Goal: Check status: Check status

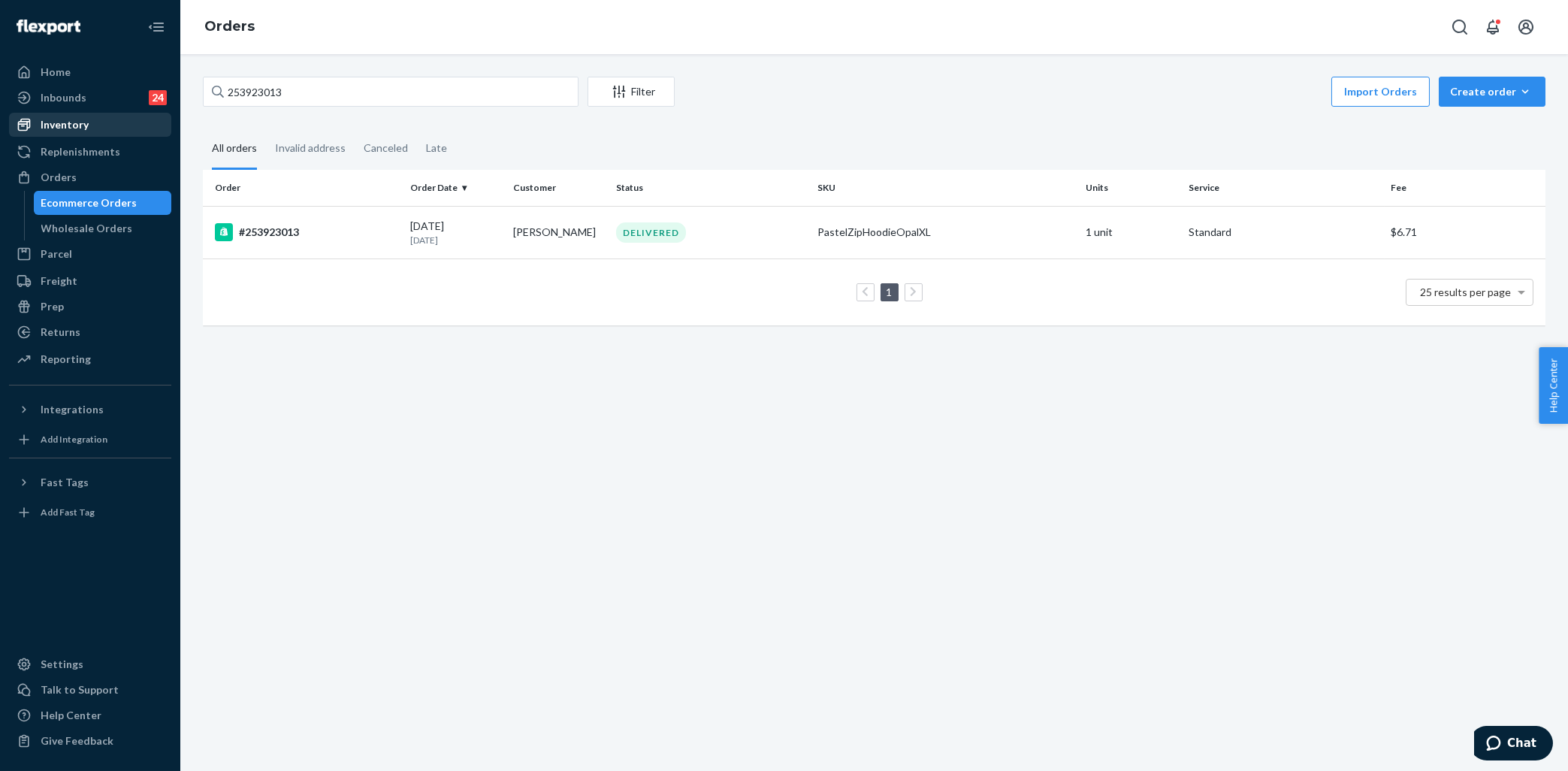
click at [97, 120] on div "Inventory" at bounding box center [89, 125] width 159 height 21
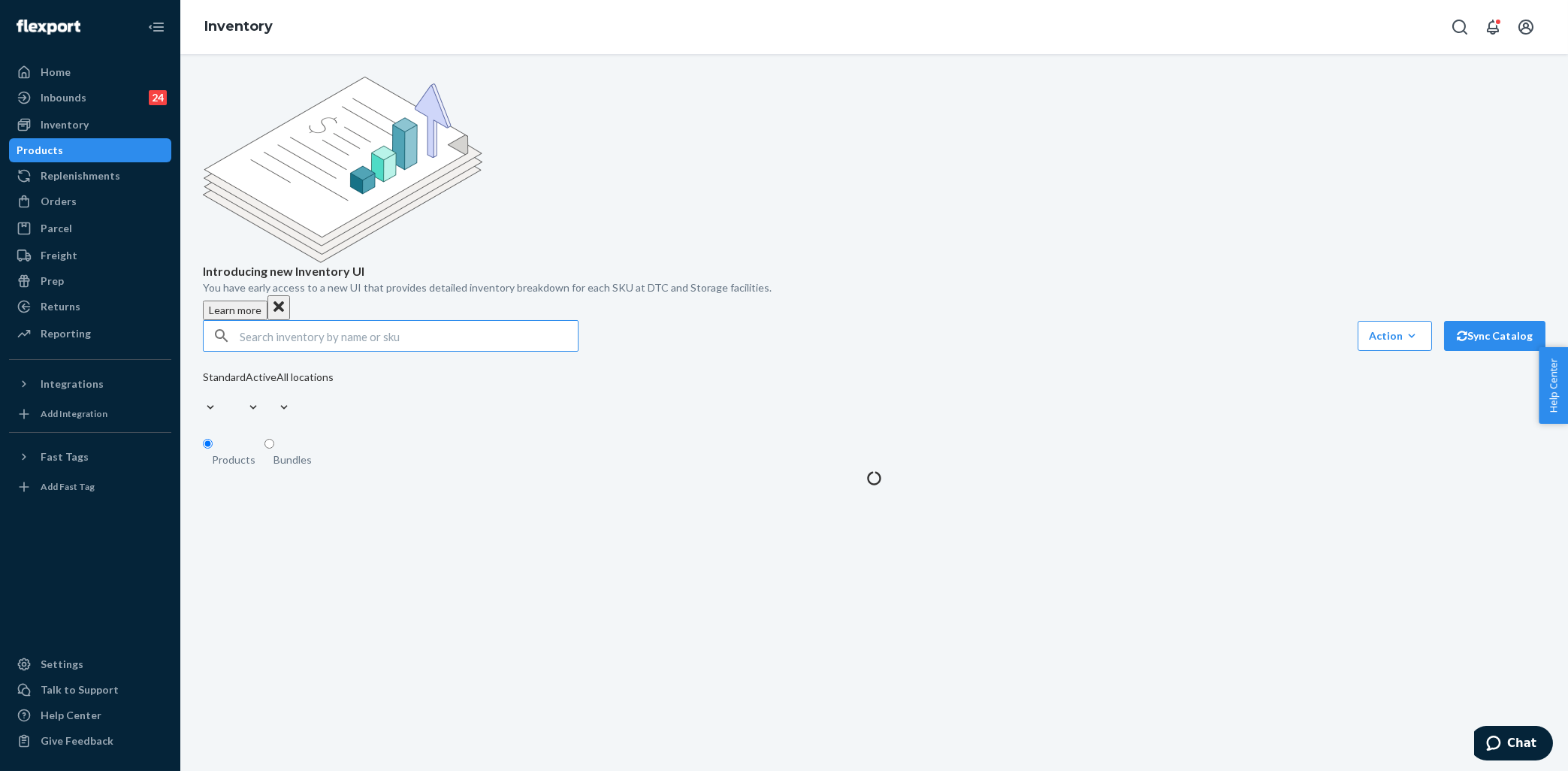
click at [315, 321] on input "text" at bounding box center [408, 336] width 338 height 30
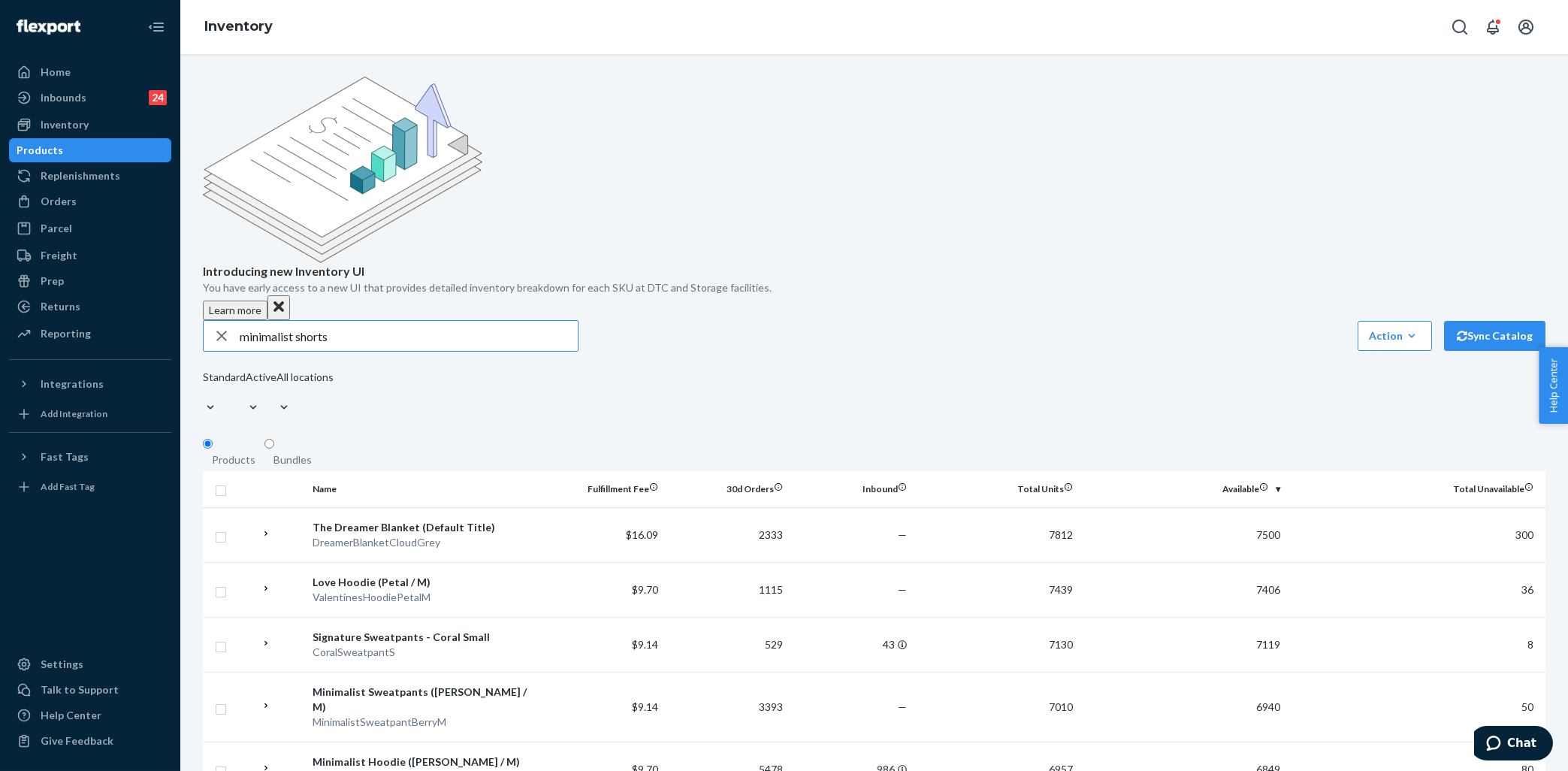
click at [440, 321] on input "minimalist shorts" at bounding box center [408, 336] width 338 height 30
type input "minimalist shorts steel grey leopard"
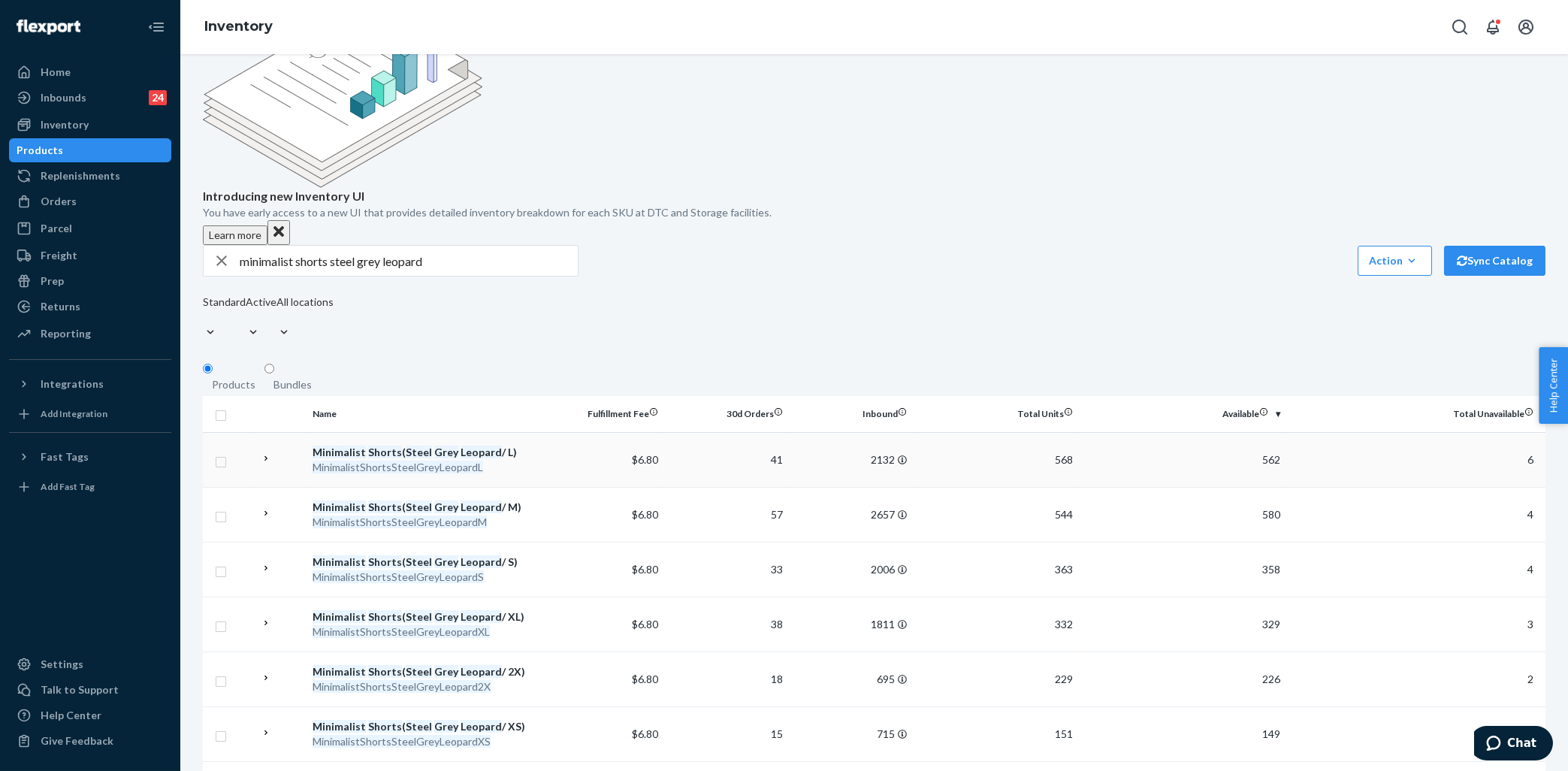
scroll to position [76, 0]
click at [94, 195] on div "Orders" at bounding box center [89, 201] width 159 height 21
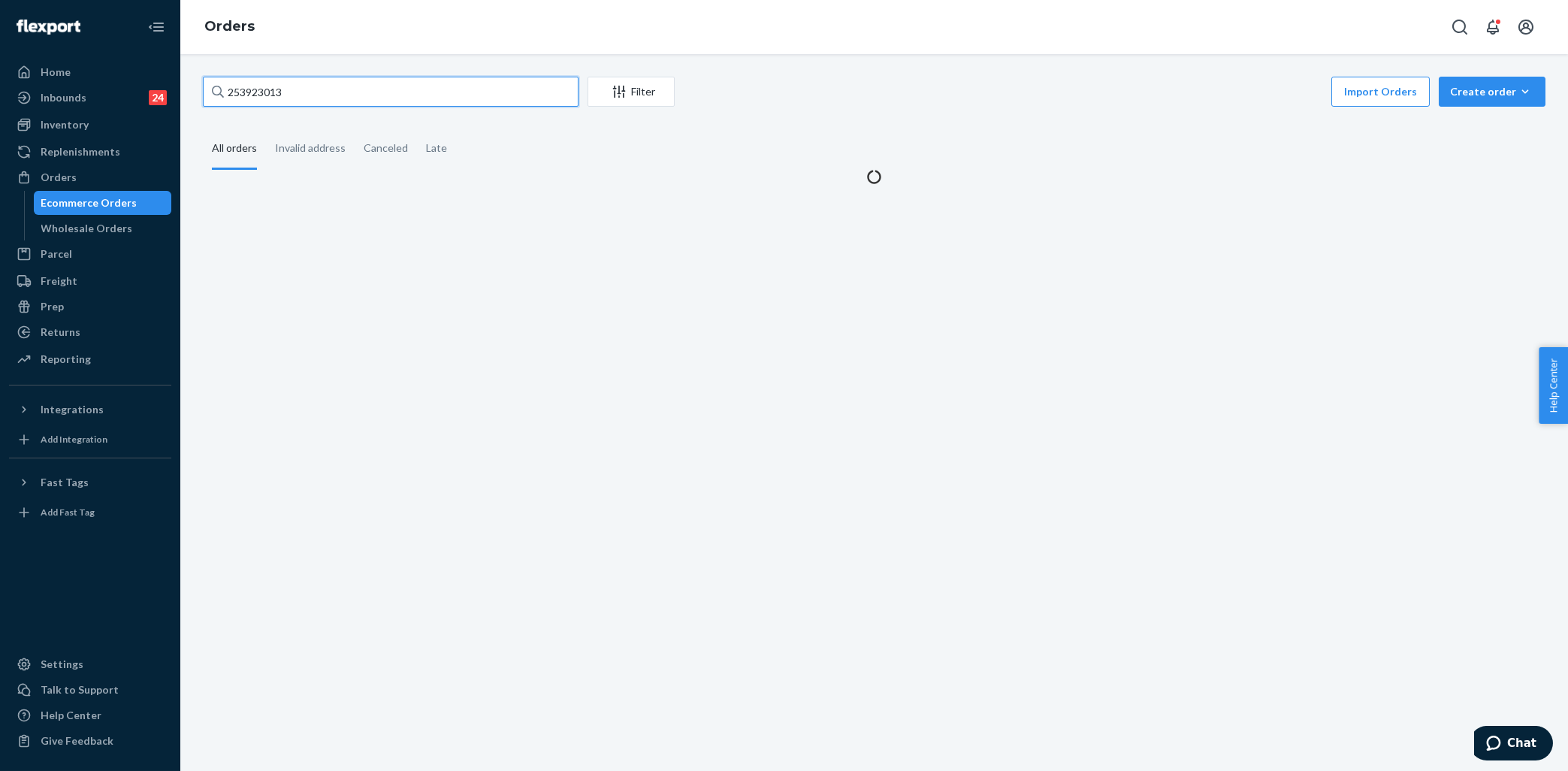
click at [326, 87] on input "253923013" at bounding box center [391, 91] width 376 height 30
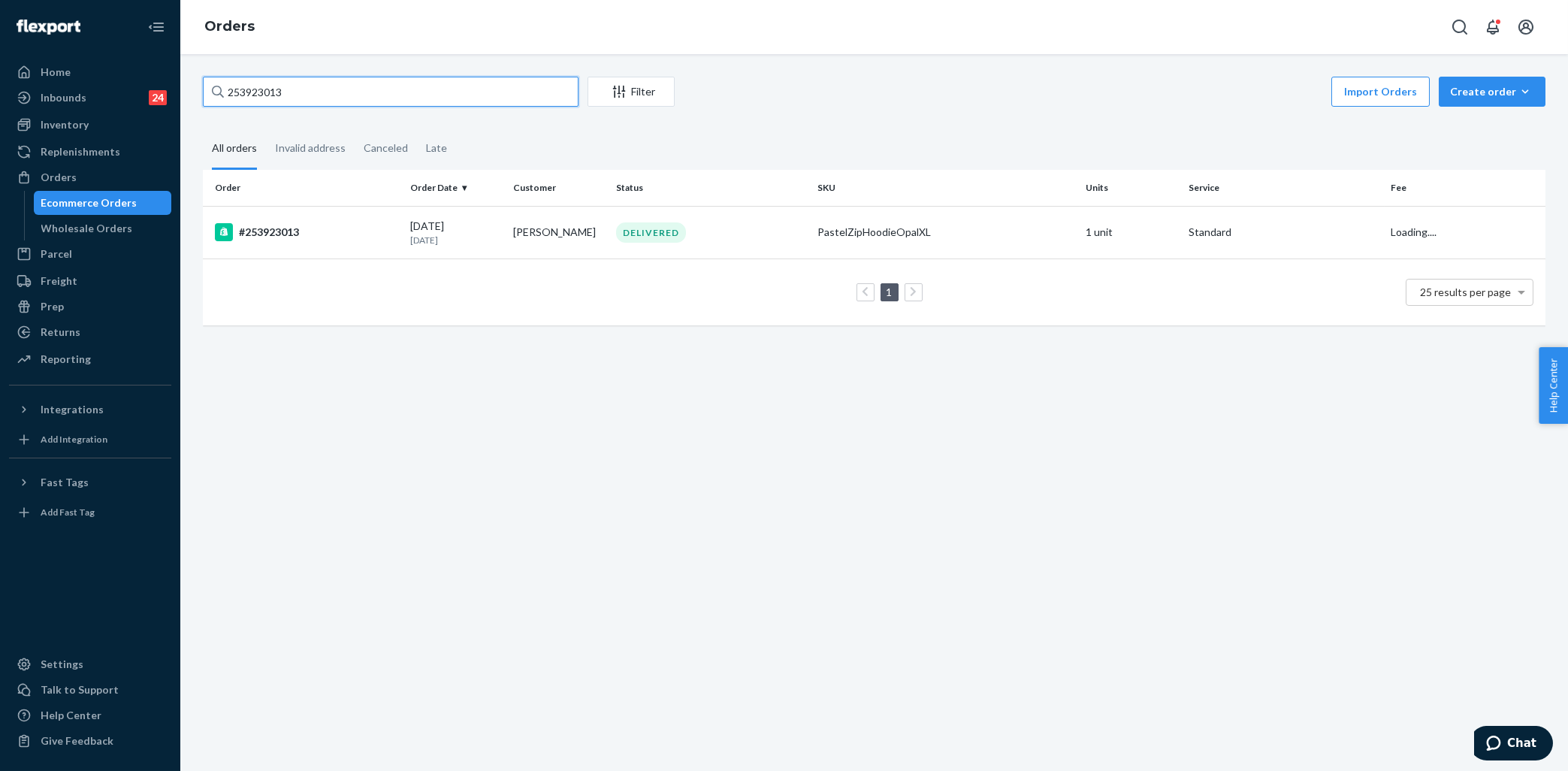
paste input "4520488"
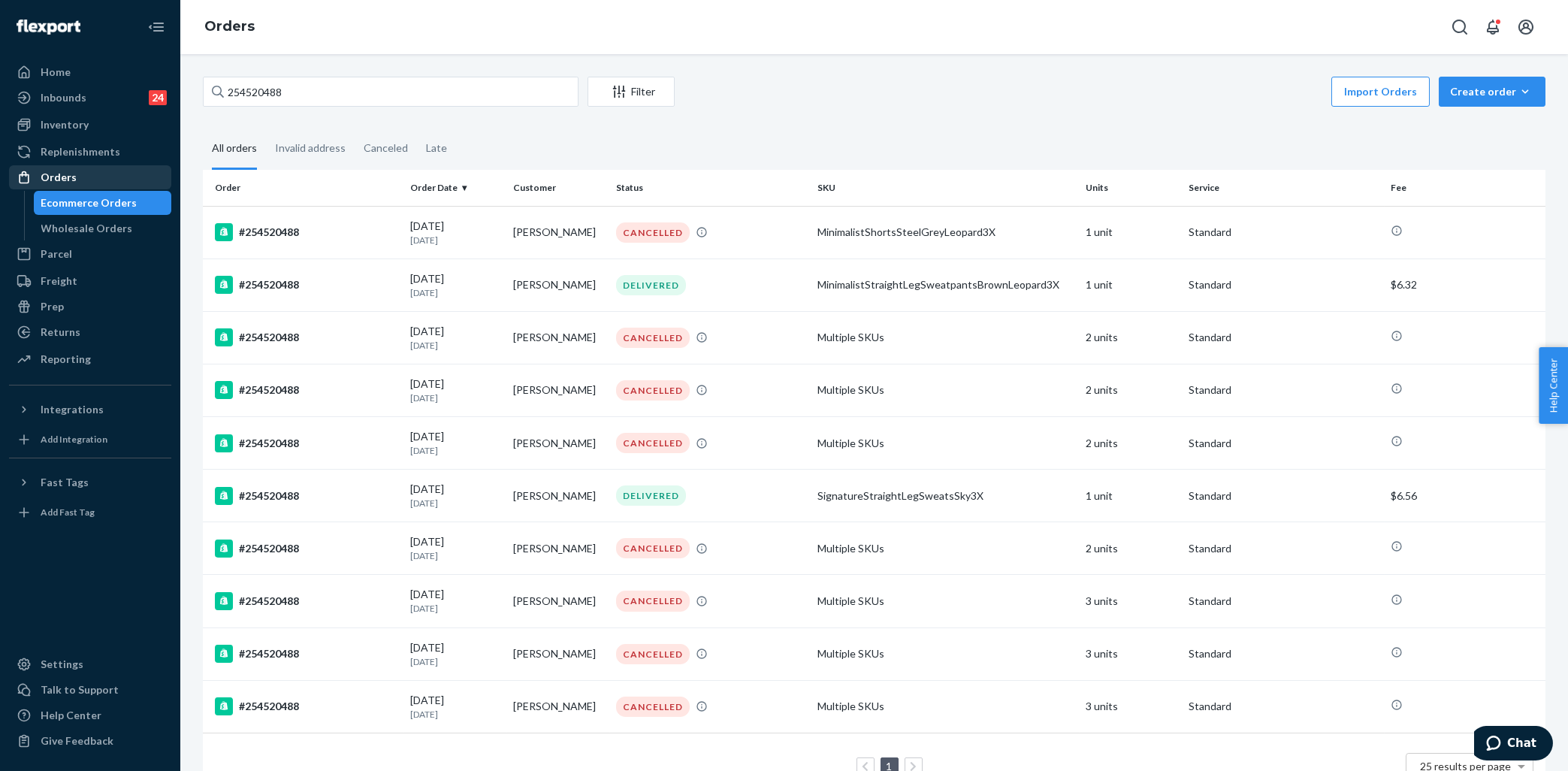
click at [120, 173] on div "Orders" at bounding box center [89, 177] width 159 height 21
click at [311, 93] on input "254520488" at bounding box center [391, 91] width 376 height 30
paste input "5175174"
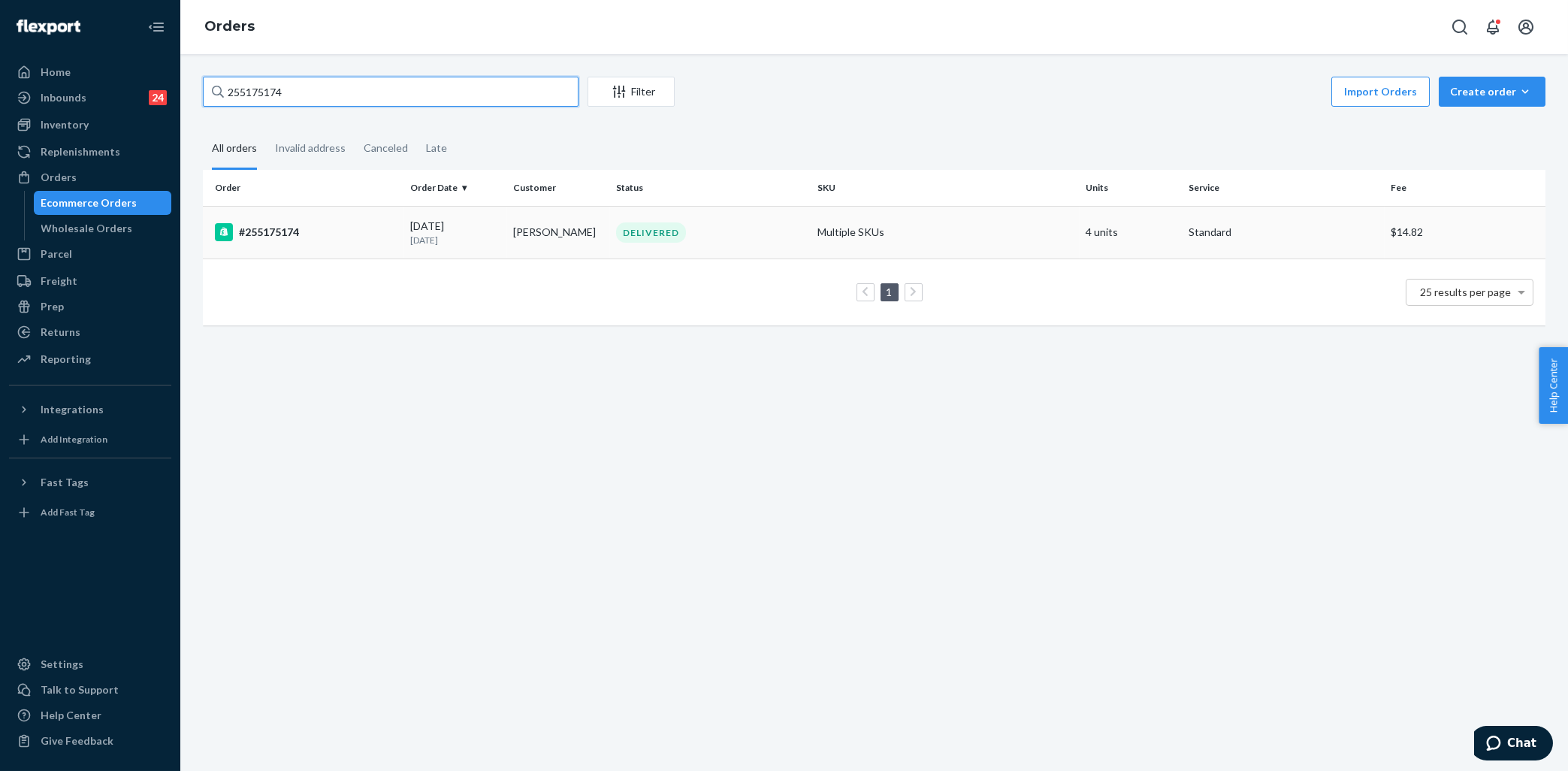
type input "255175174"
click at [371, 229] on div "#255175174" at bounding box center [306, 232] width 183 height 18
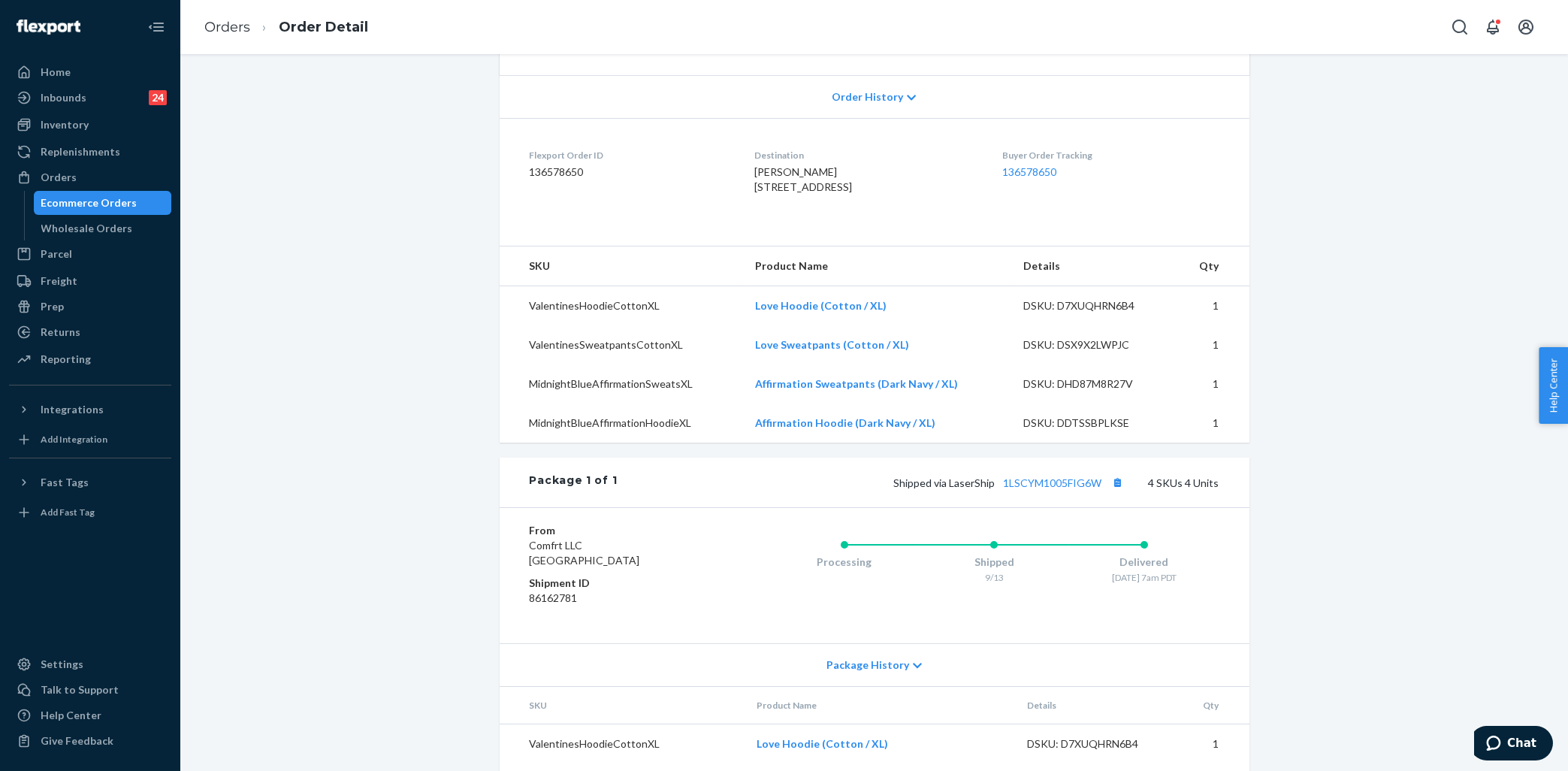
scroll to position [460, 0]
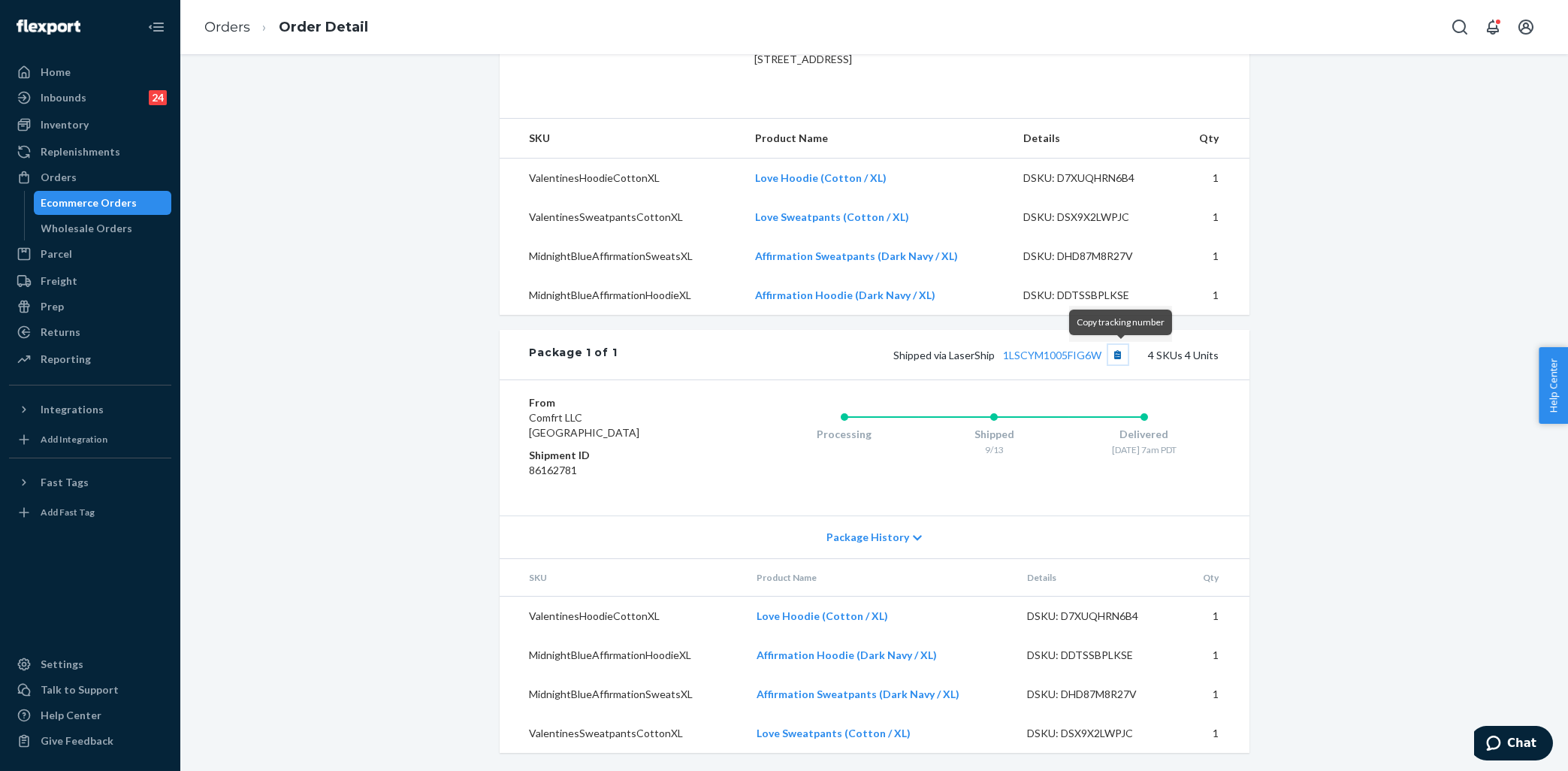
click at [1123, 360] on button "Copy tracking number" at bounding box center [1117, 354] width 19 height 19
click at [1124, 360] on button "Copy tracking number" at bounding box center [1117, 354] width 19 height 19
click at [1126, 352] on button "Copy tracking number" at bounding box center [1117, 354] width 19 height 19
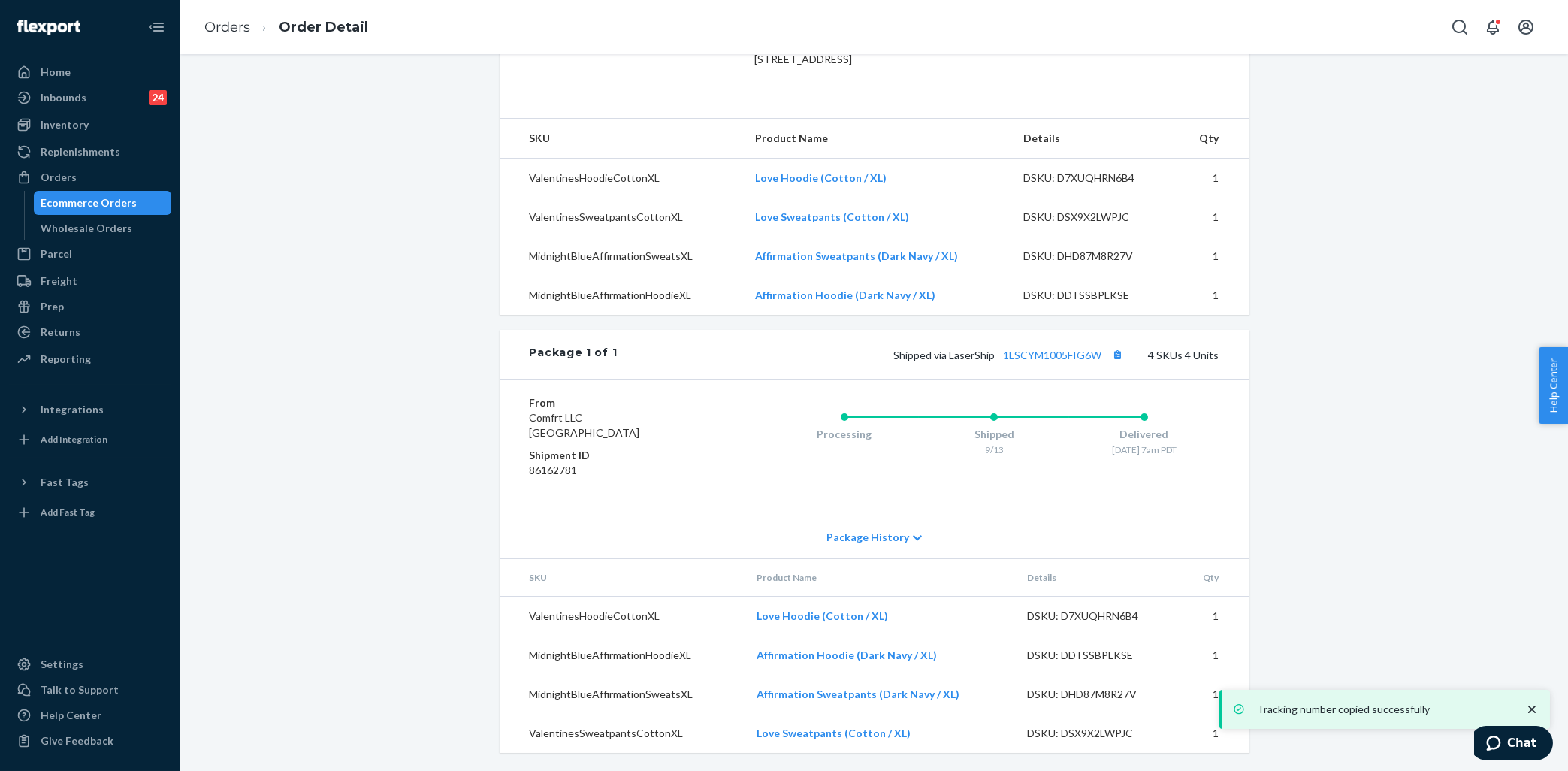
click at [1272, 388] on div "Shopify Order # #255175174 • Standard / $14.82 View Details Submit Claim Create…" at bounding box center [874, 208] width 1365 height 1124
click at [1085, 354] on link "1LSCYM1005FIG6W" at bounding box center [1052, 355] width 98 height 13
click at [118, 180] on div "Orders" at bounding box center [89, 177] width 159 height 21
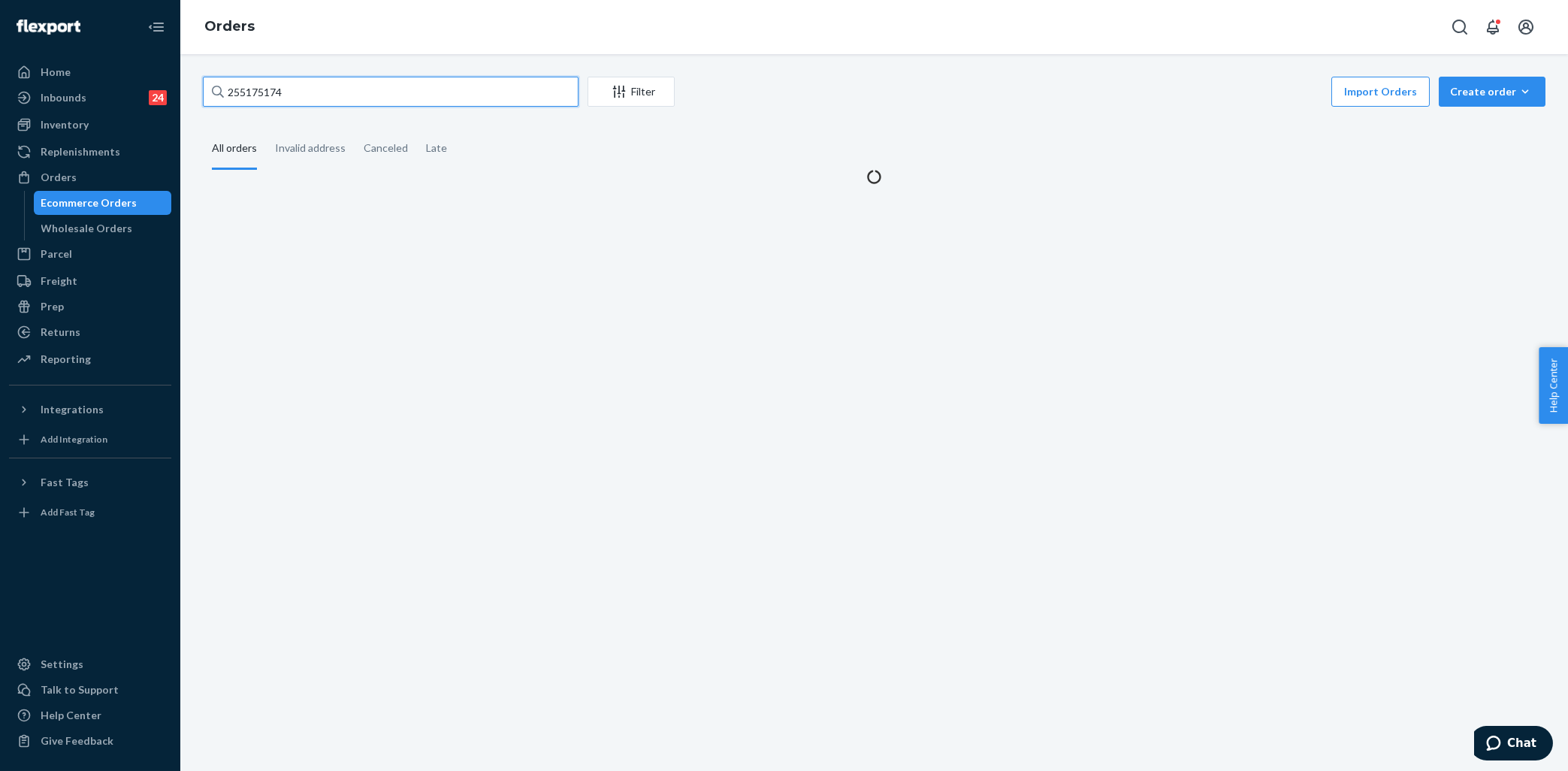
click at [417, 82] on input "255175174" at bounding box center [391, 91] width 376 height 30
paste input "065137"
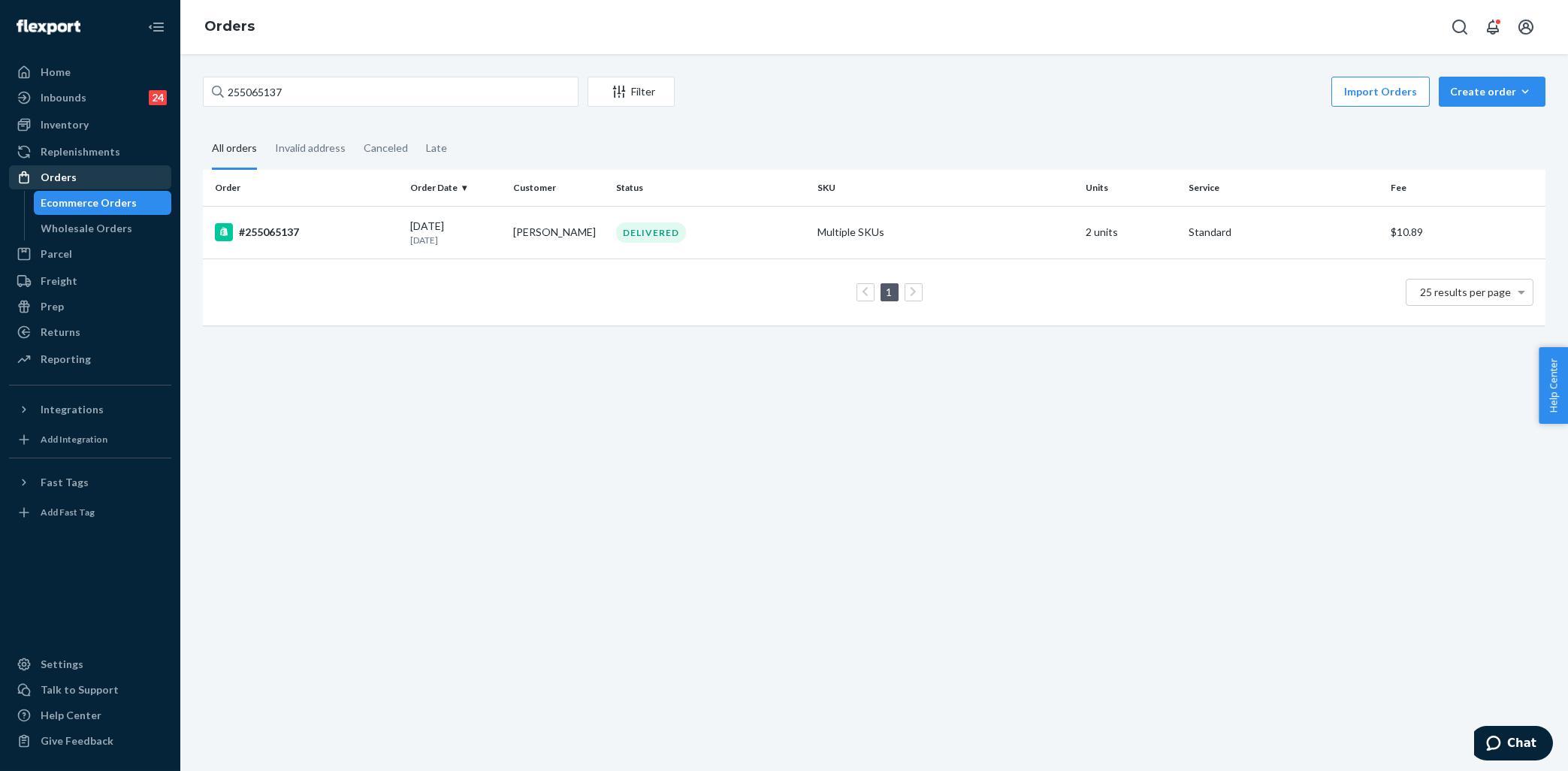
click at [96, 182] on div "Orders" at bounding box center [89, 177] width 159 height 21
click at [293, 85] on input "255065137" at bounding box center [391, 91] width 376 height 30
paste input "127023"
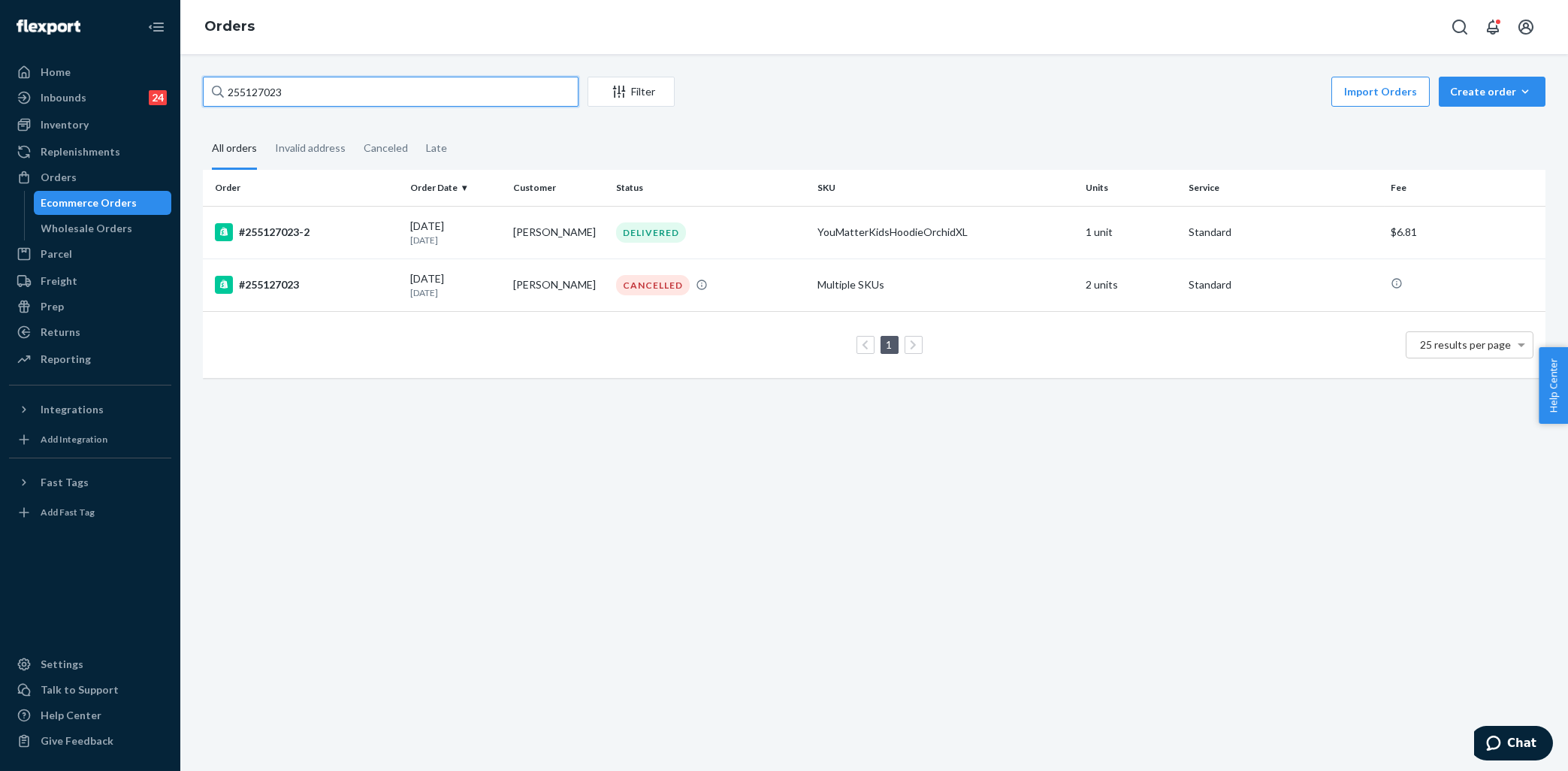
type input "255127023"
click at [777, 283] on div "CANCELLED" at bounding box center [710, 285] width 195 height 20
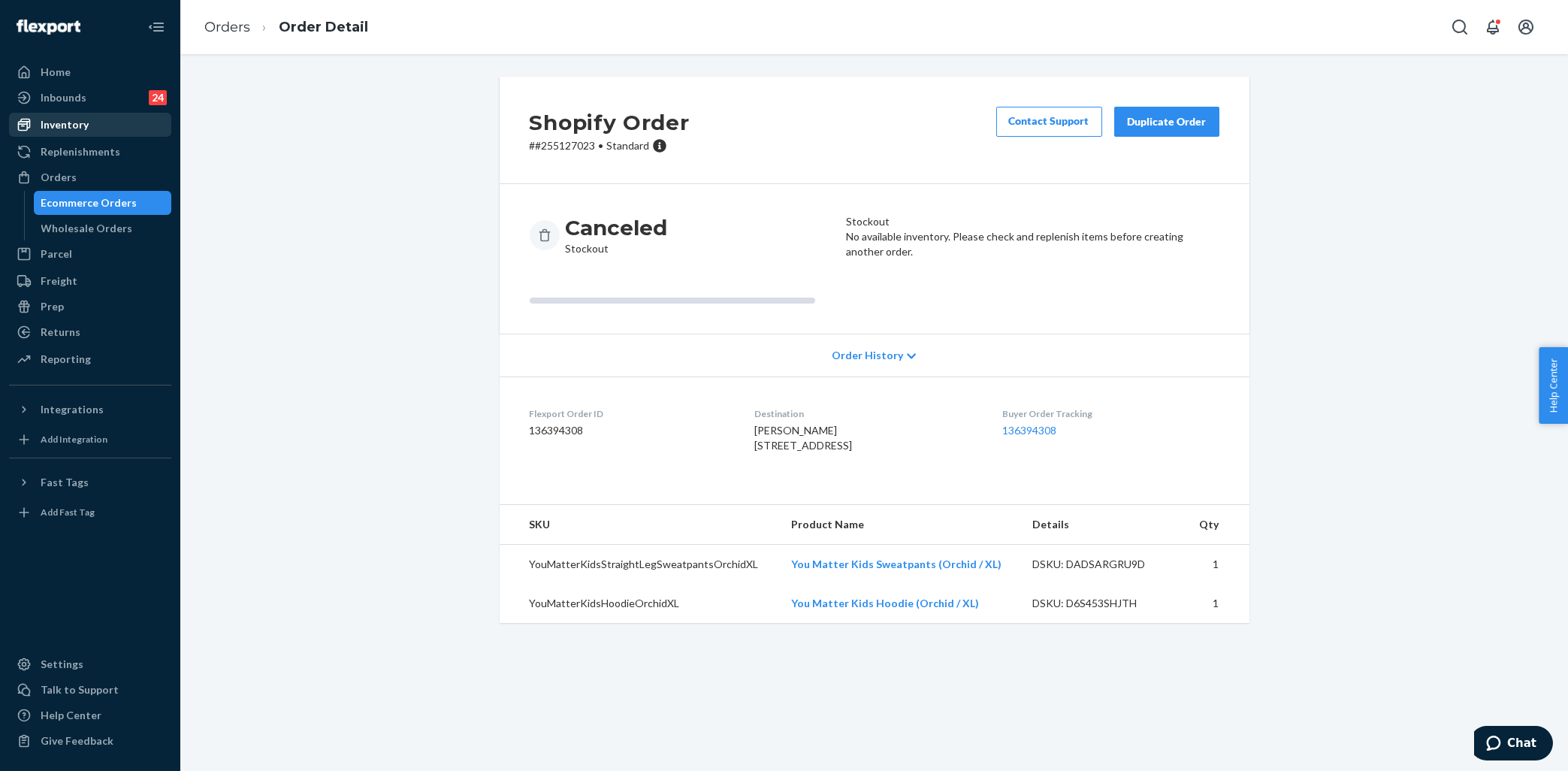
click at [87, 130] on div "Inventory" at bounding box center [89, 125] width 159 height 21
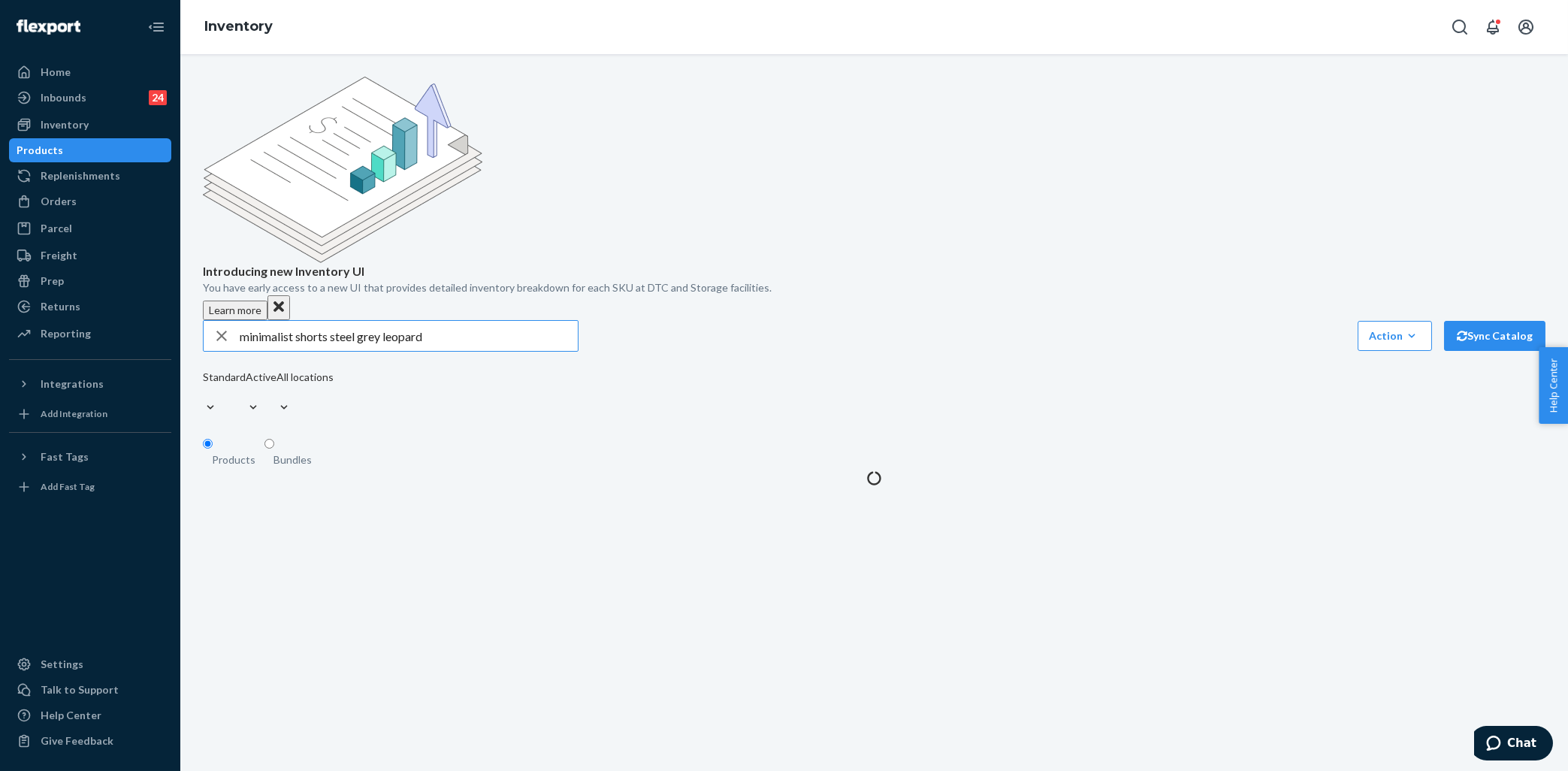
click at [383, 204] on div "Introducing new Inventory UI You have early access to a new UI that provides de…" at bounding box center [874, 280] width 1365 height 409
click at [390, 321] on input "minimalist shorts steel grey leopard" at bounding box center [408, 336] width 338 height 30
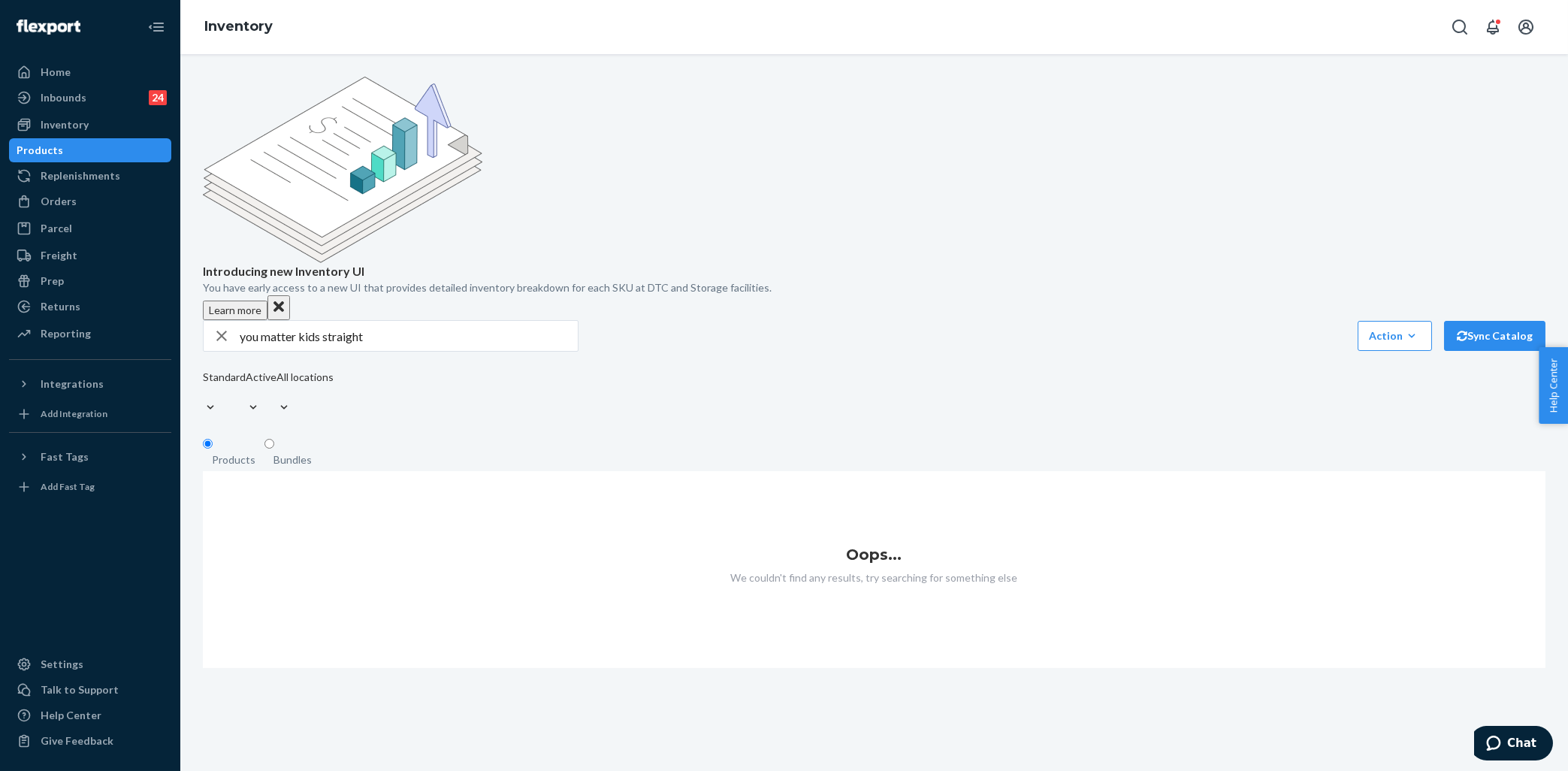
click at [382, 321] on input "you matter kids straight" at bounding box center [408, 336] width 338 height 30
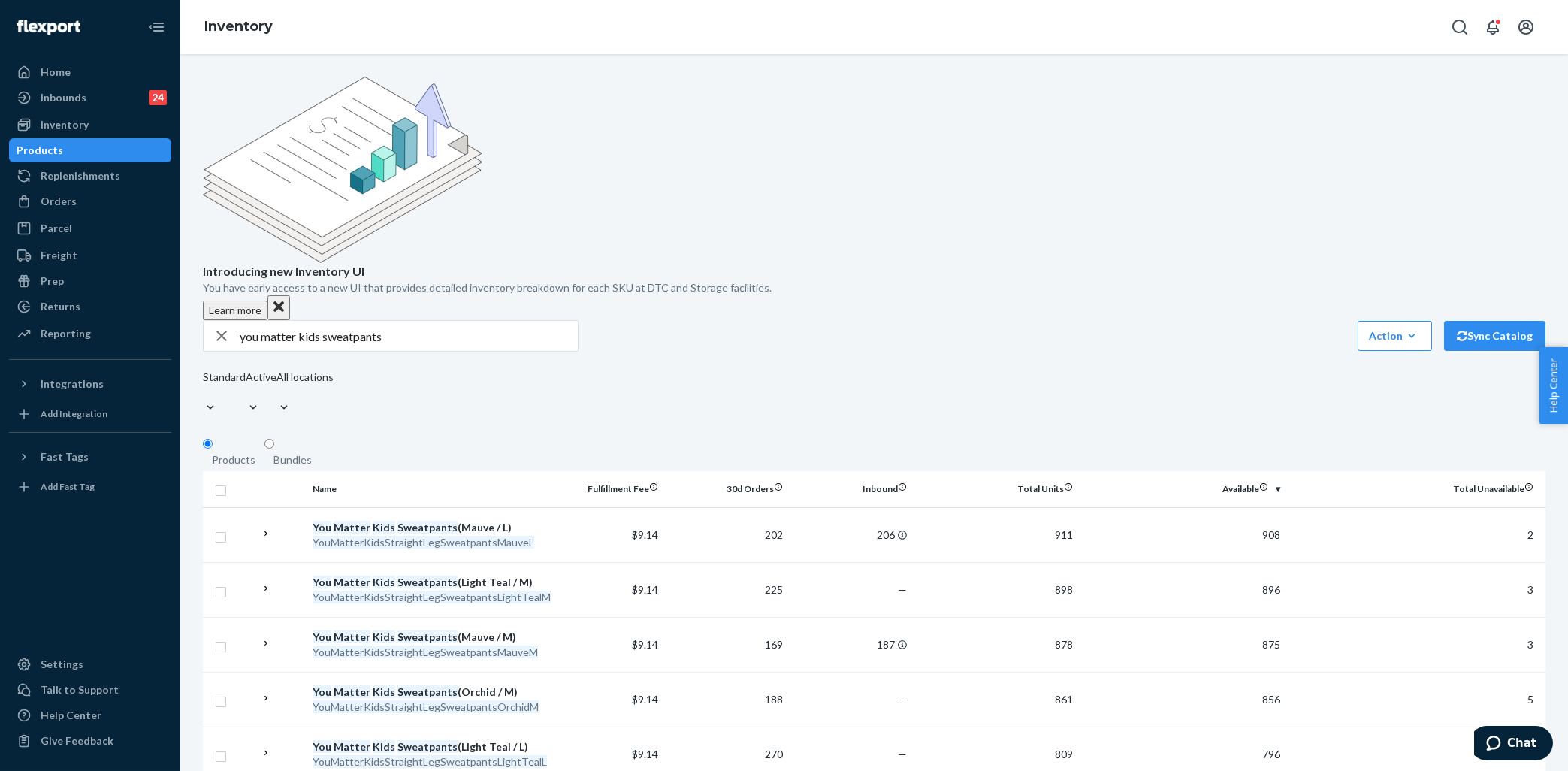
click at [432, 321] on input "you matter kids sweatpants" at bounding box center [408, 336] width 338 height 30
type input "you matter kids sweatpants orchid"
click at [102, 197] on div "Orders" at bounding box center [89, 201] width 159 height 21
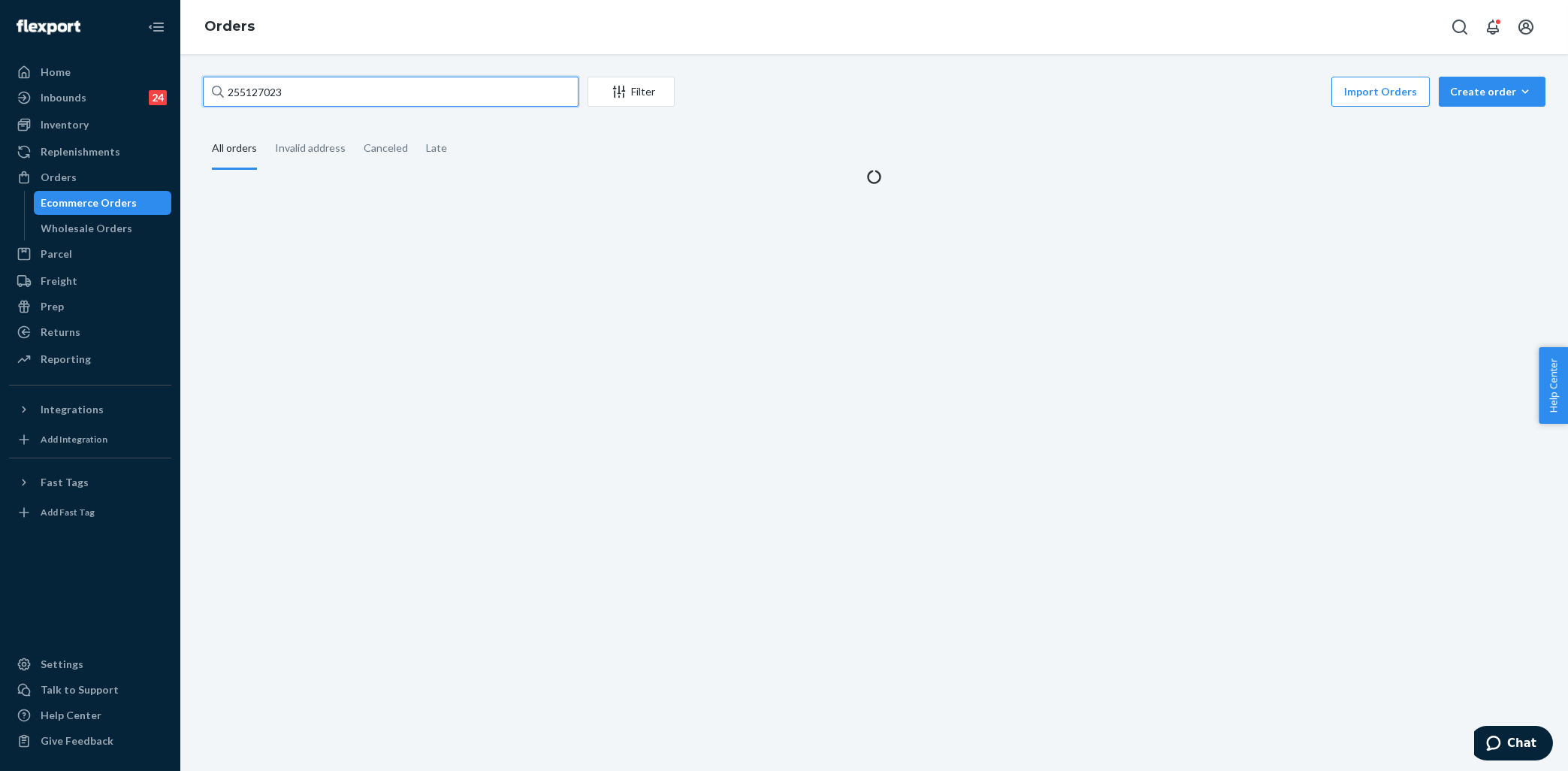
click at [306, 89] on input "255127023" at bounding box center [391, 91] width 376 height 30
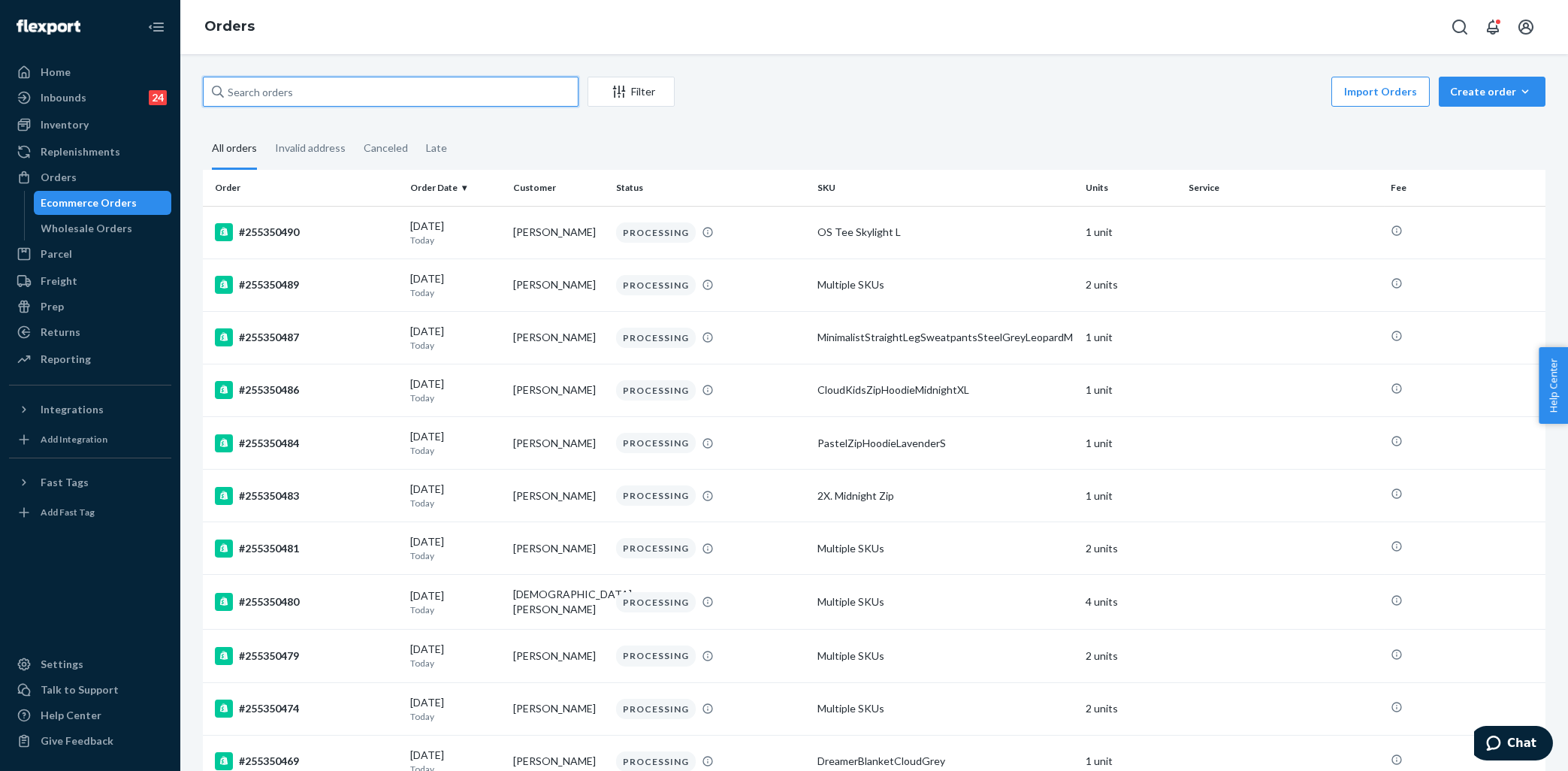
click at [288, 93] on input "text" at bounding box center [391, 91] width 376 height 30
paste input "254727076"
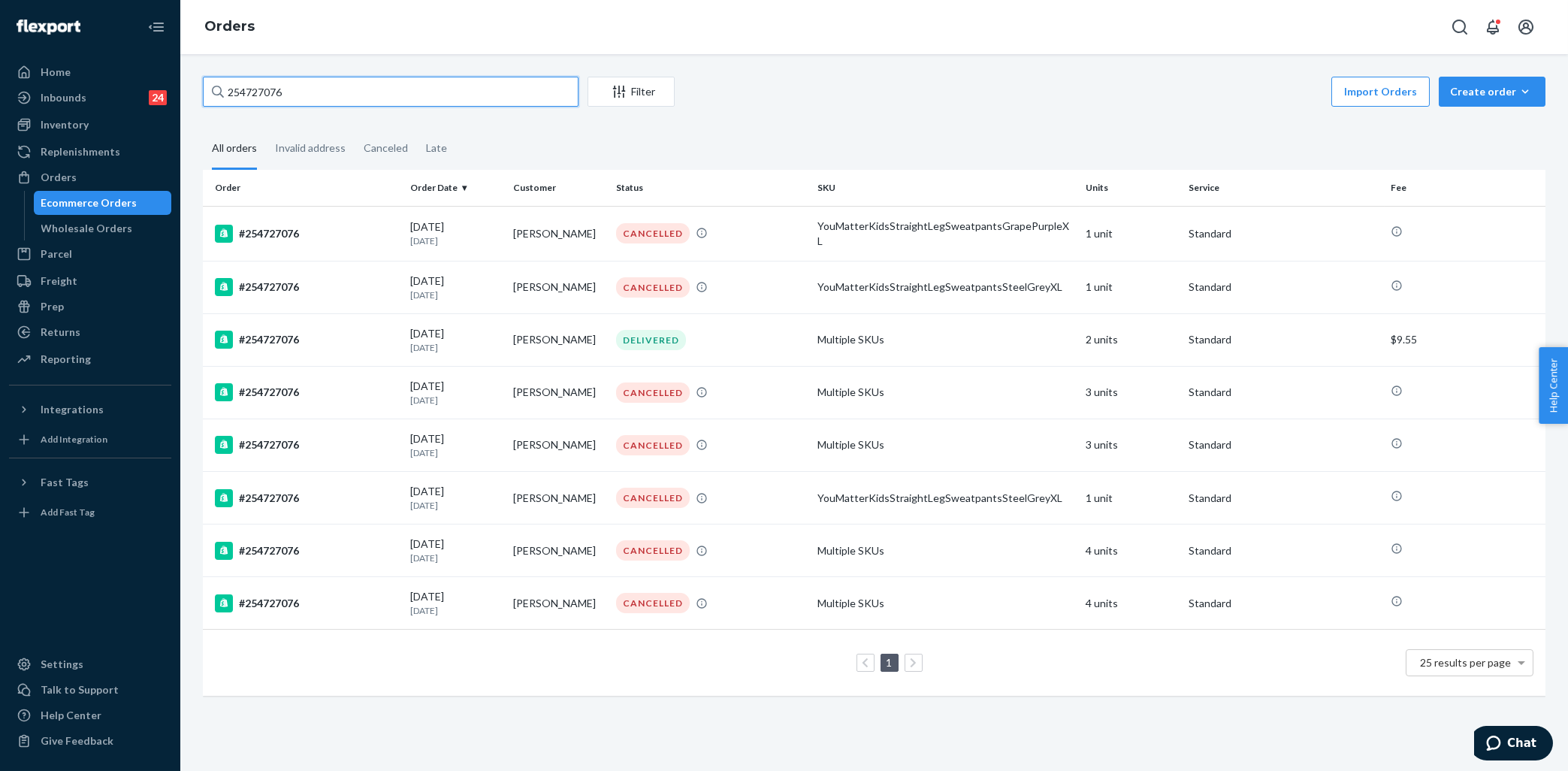
type input "254727076"
